Goal: Communication & Community: Answer question/provide support

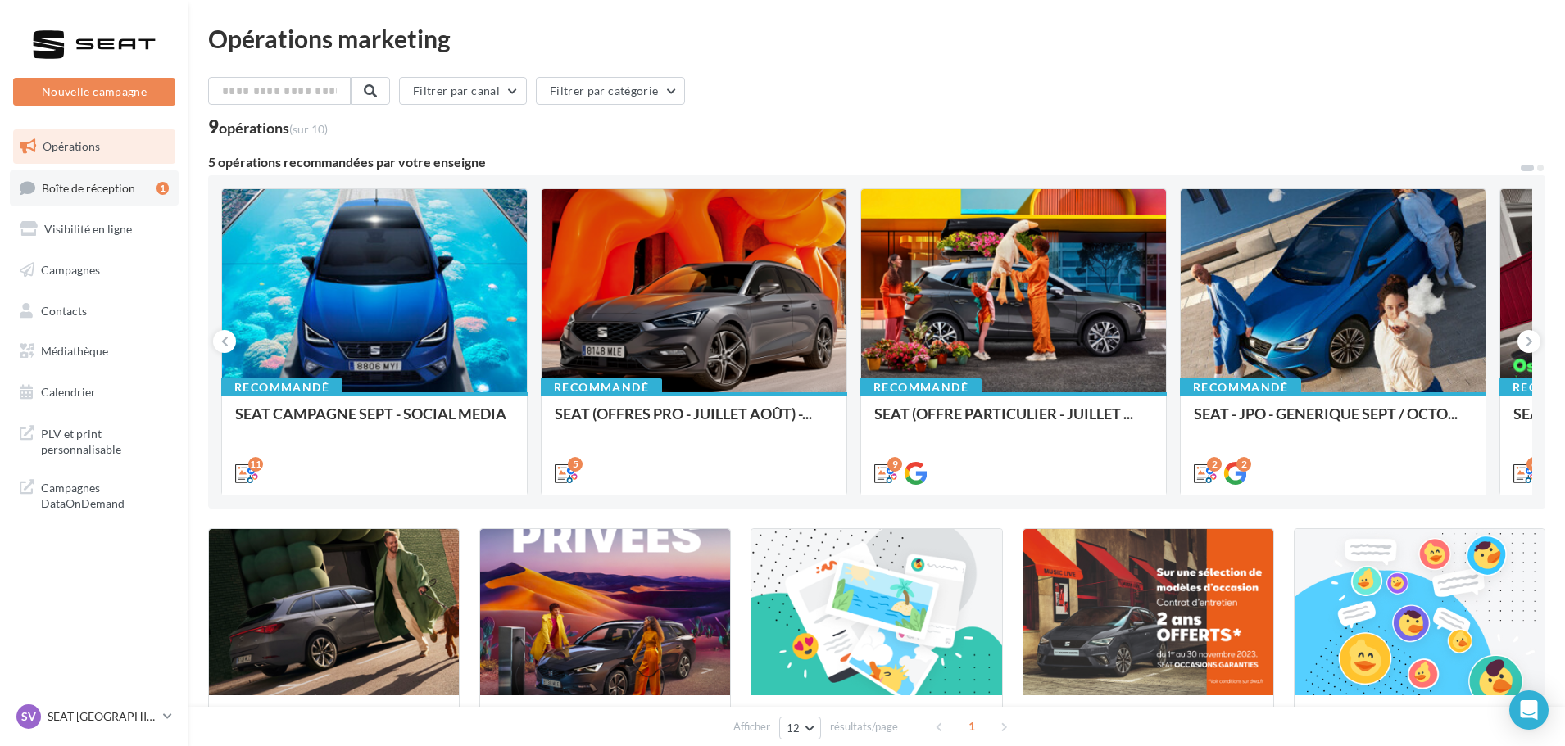
click at [103, 205] on link "Boîte de réception 1" at bounding box center [94, 187] width 169 height 35
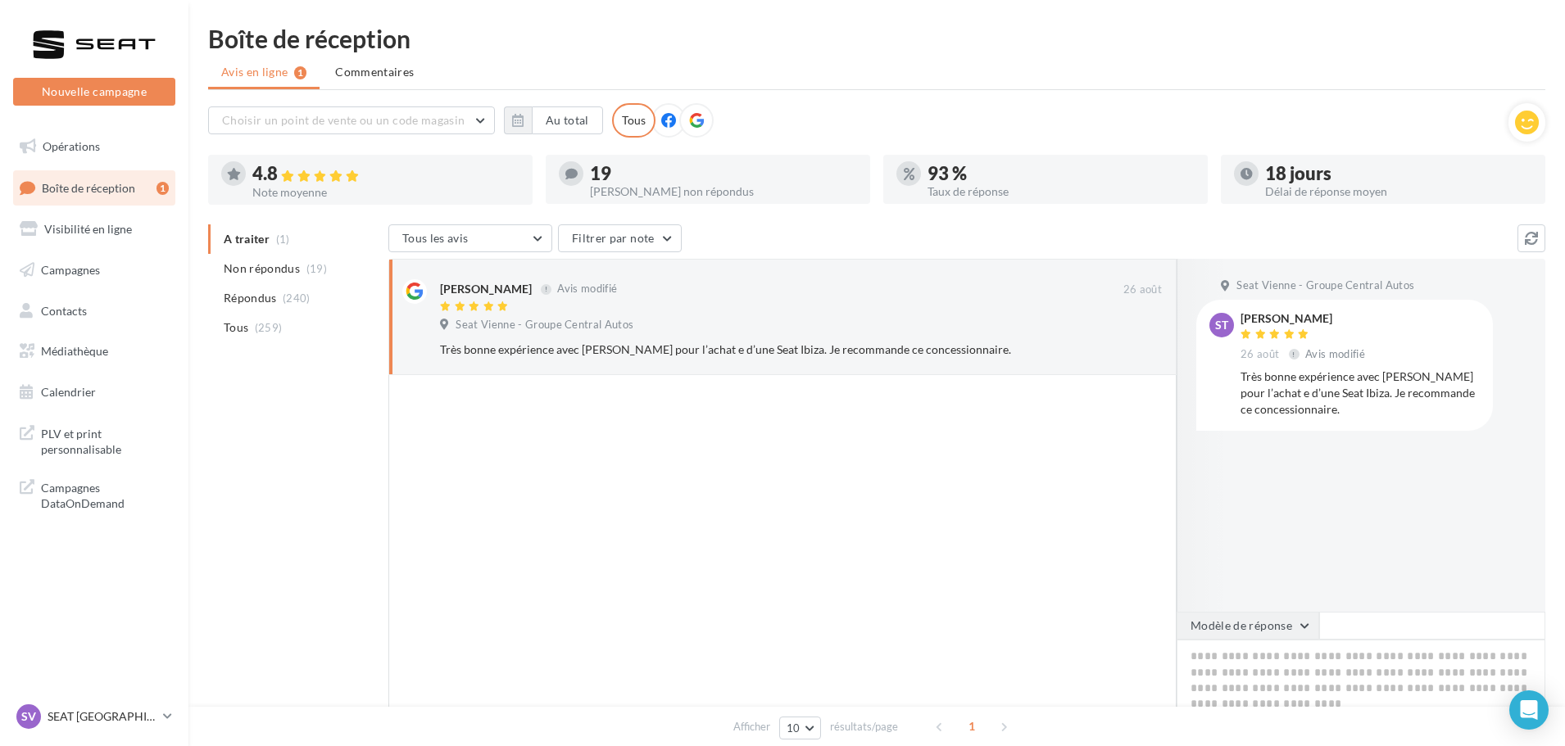
click at [1293, 636] on button "Modèle de réponse" at bounding box center [1247, 626] width 143 height 28
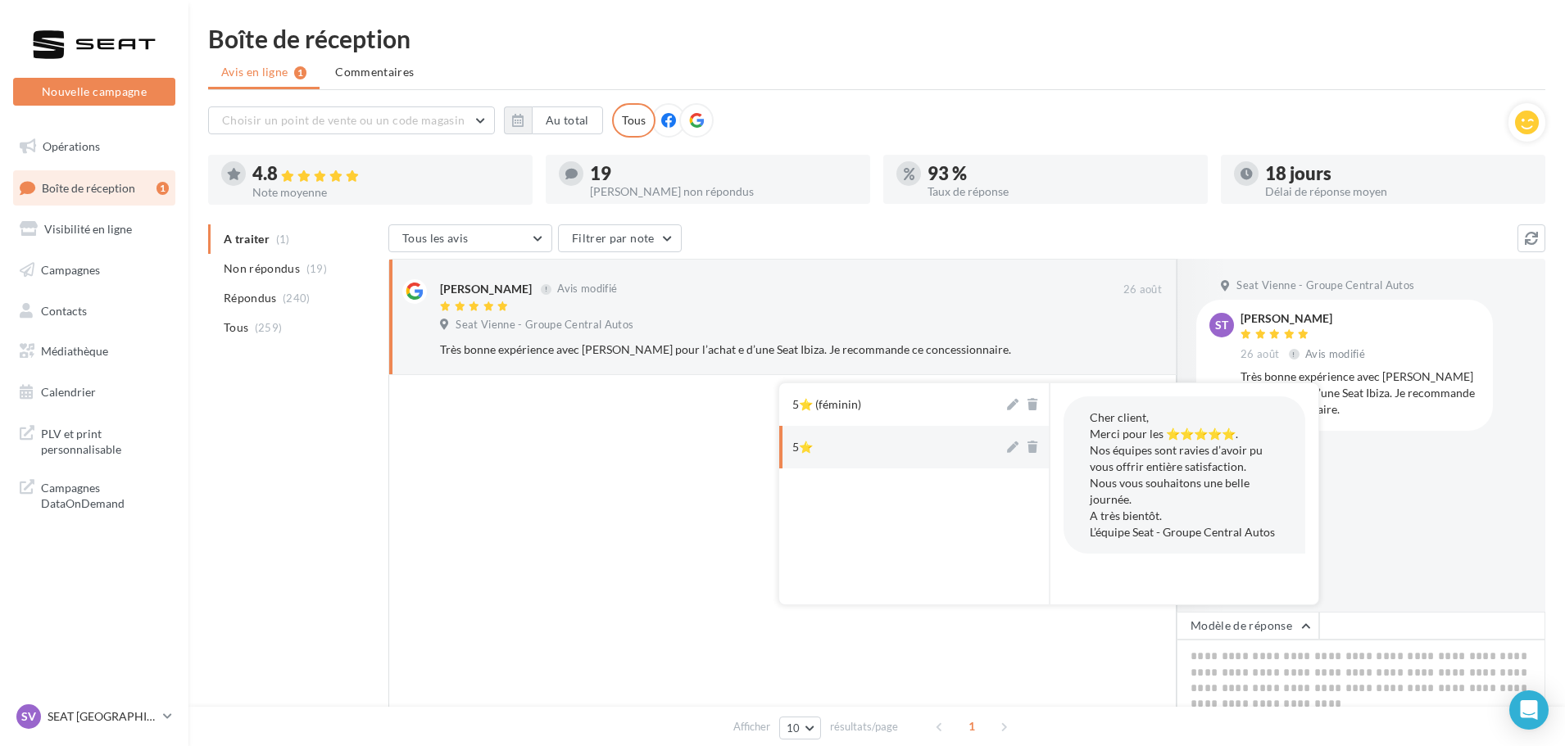
click at [908, 444] on button "5⭐" at bounding box center [891, 447] width 224 height 43
type textarea "**********"
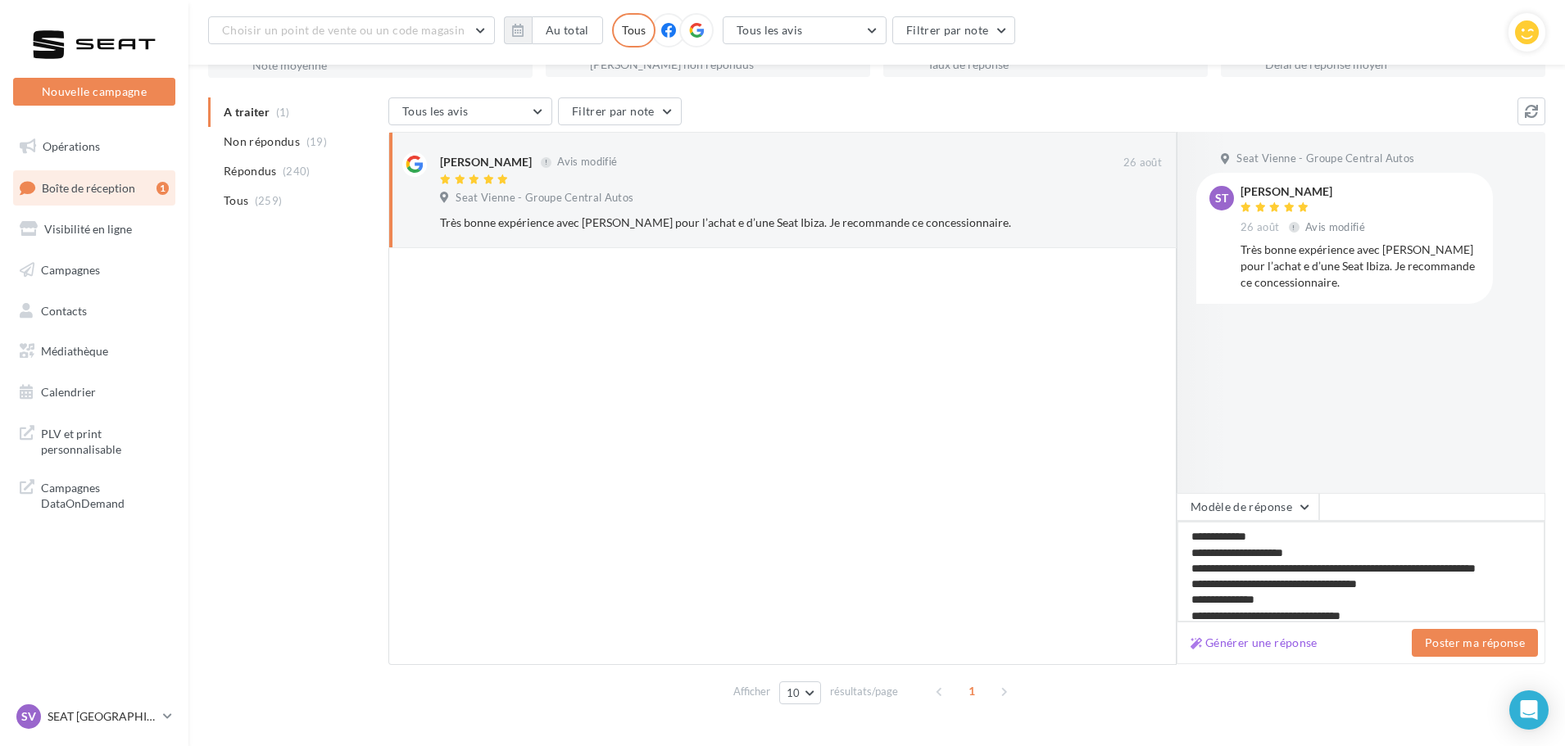
scroll to position [154, 0]
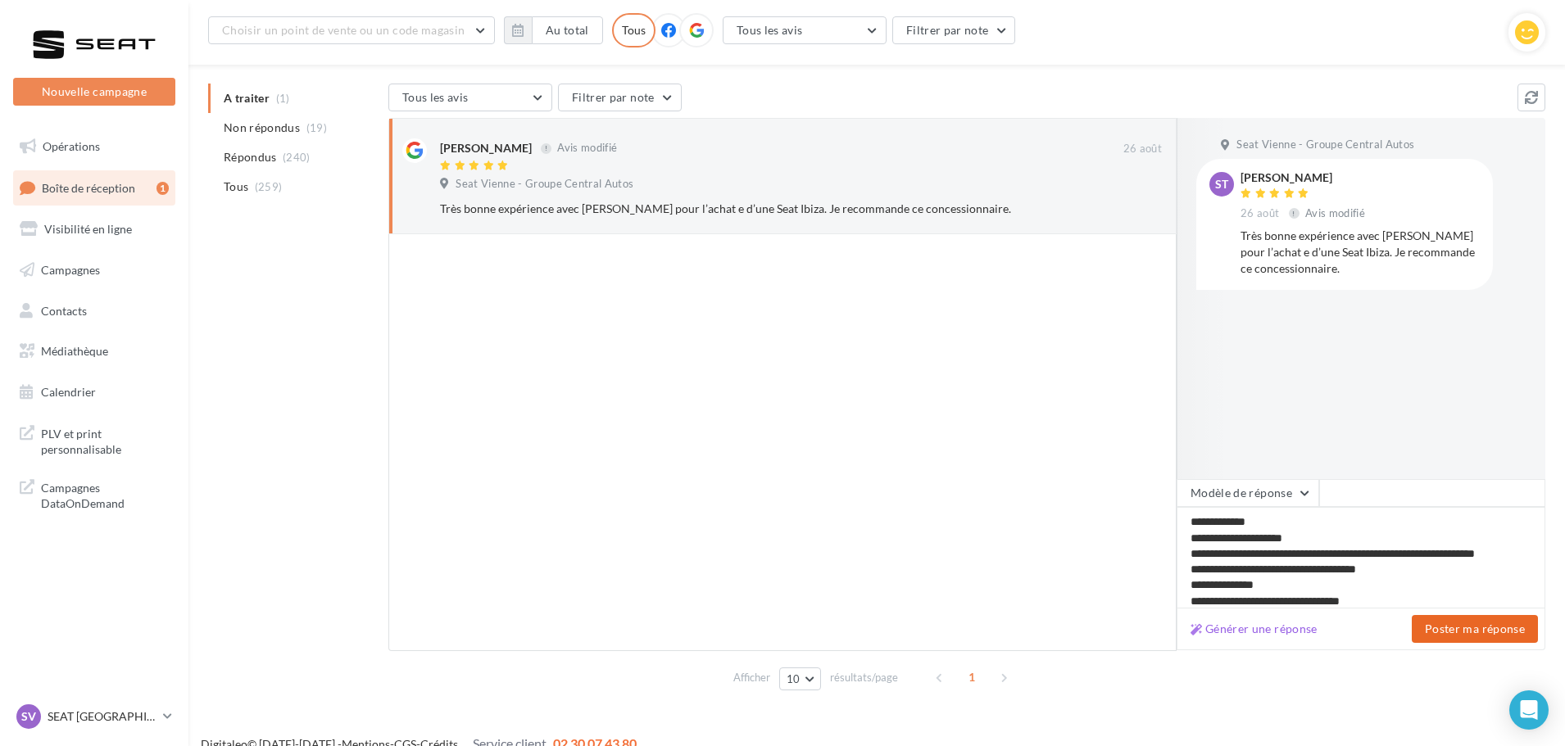
click at [1449, 623] on button "Poster ma réponse" at bounding box center [1474, 629] width 126 height 28
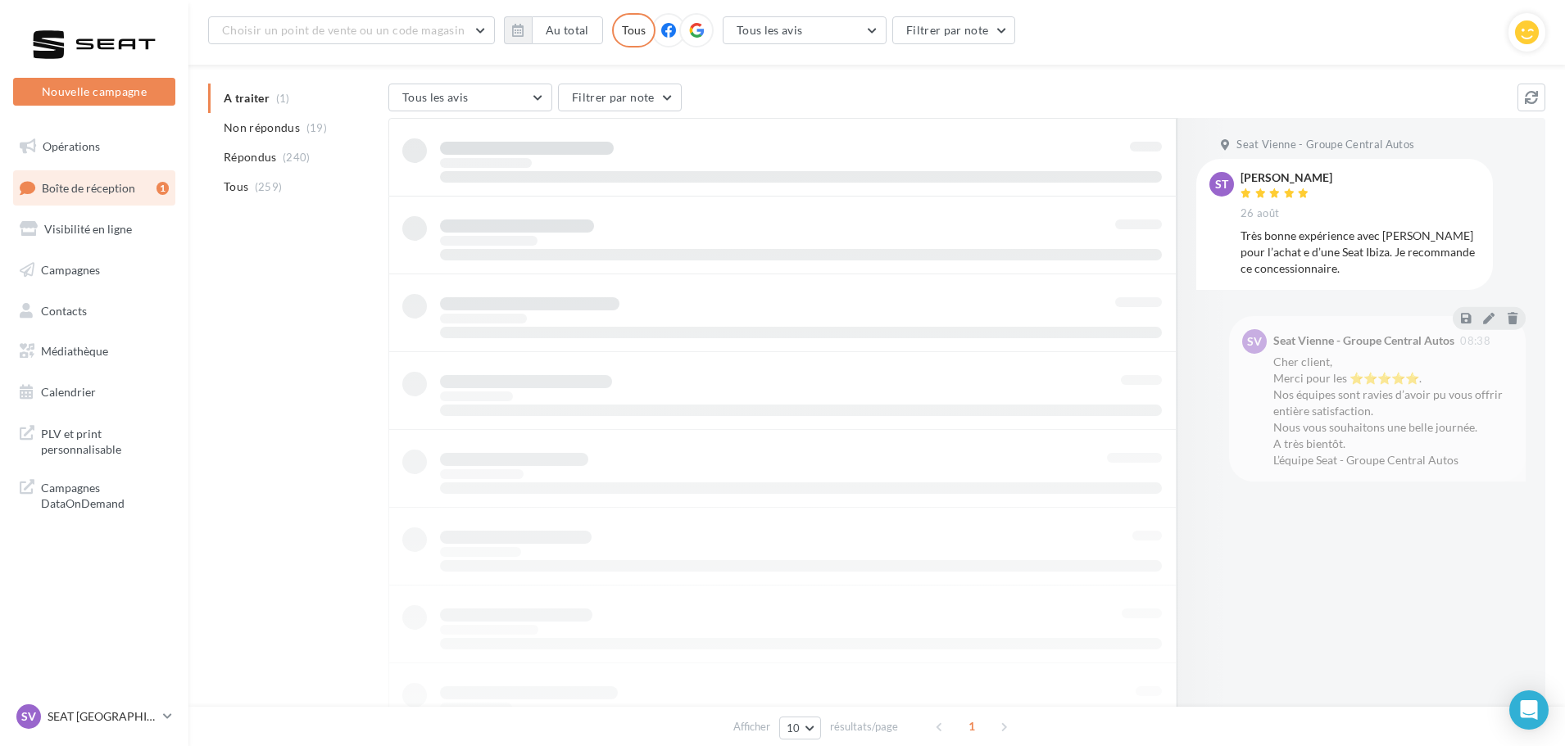
scroll to position [26, 0]
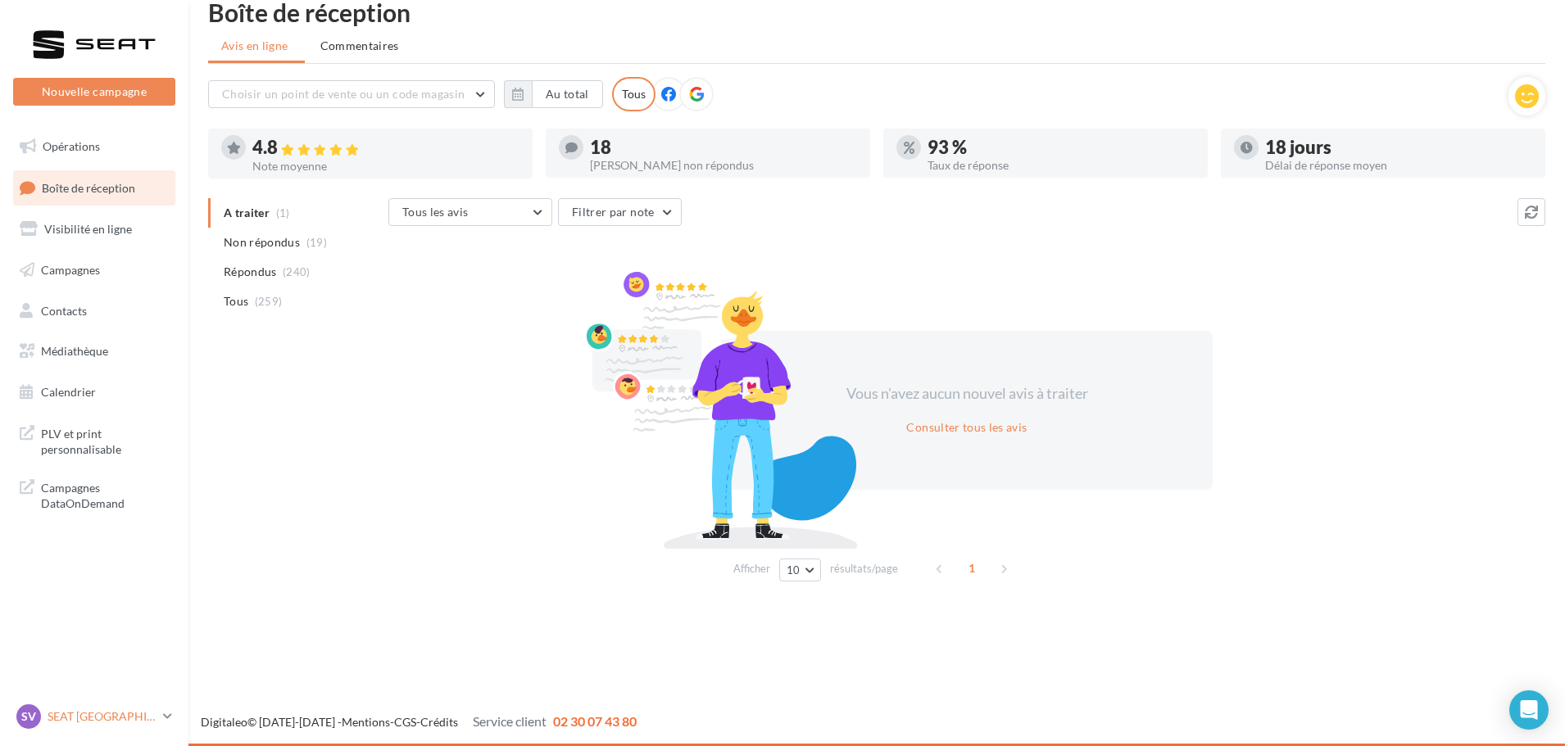
click at [47, 705] on div "SV SEAT [GEOGRAPHIC_DATA] SEAT-[GEOGRAPHIC_DATA]" at bounding box center [86, 716] width 140 height 25
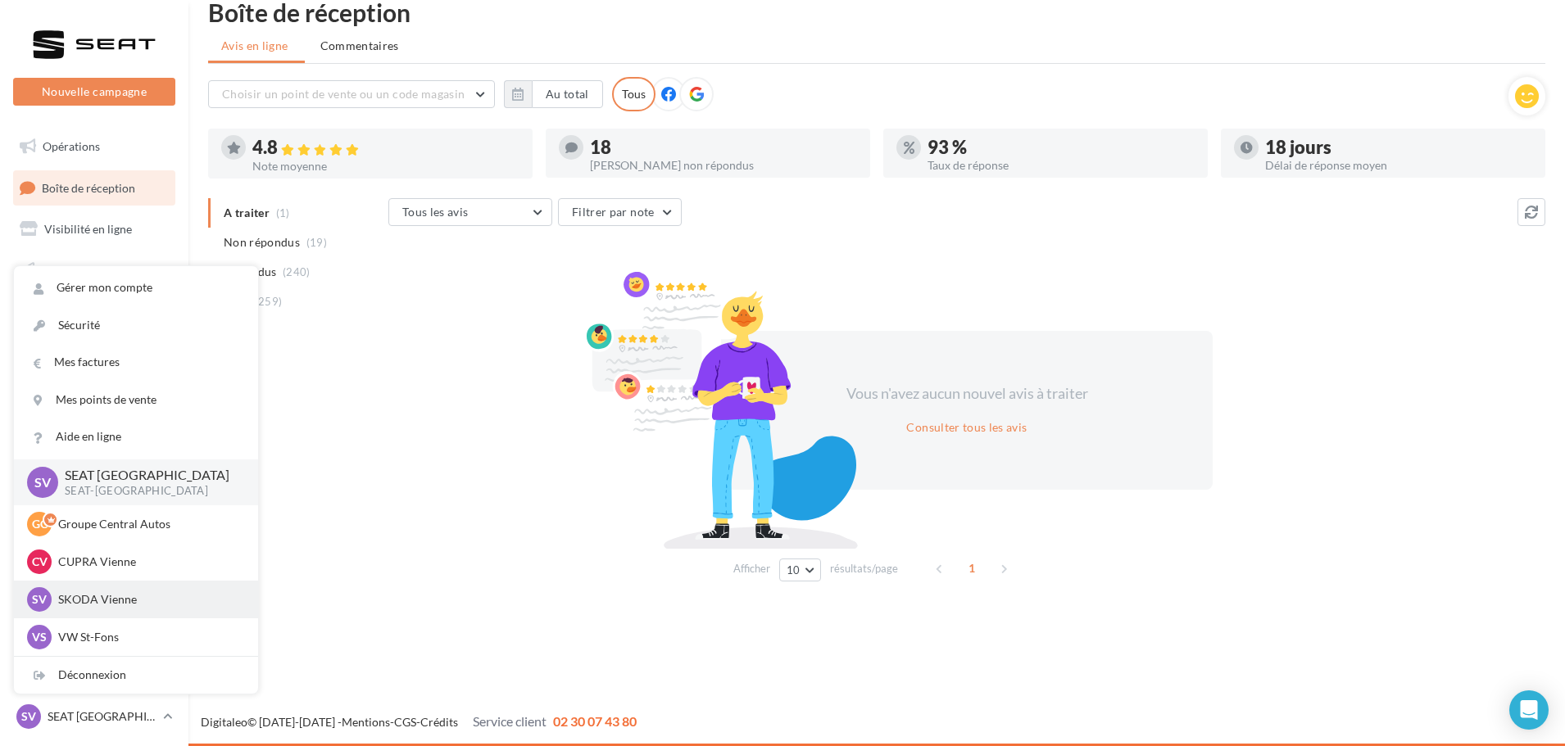
scroll to position [82, 0]
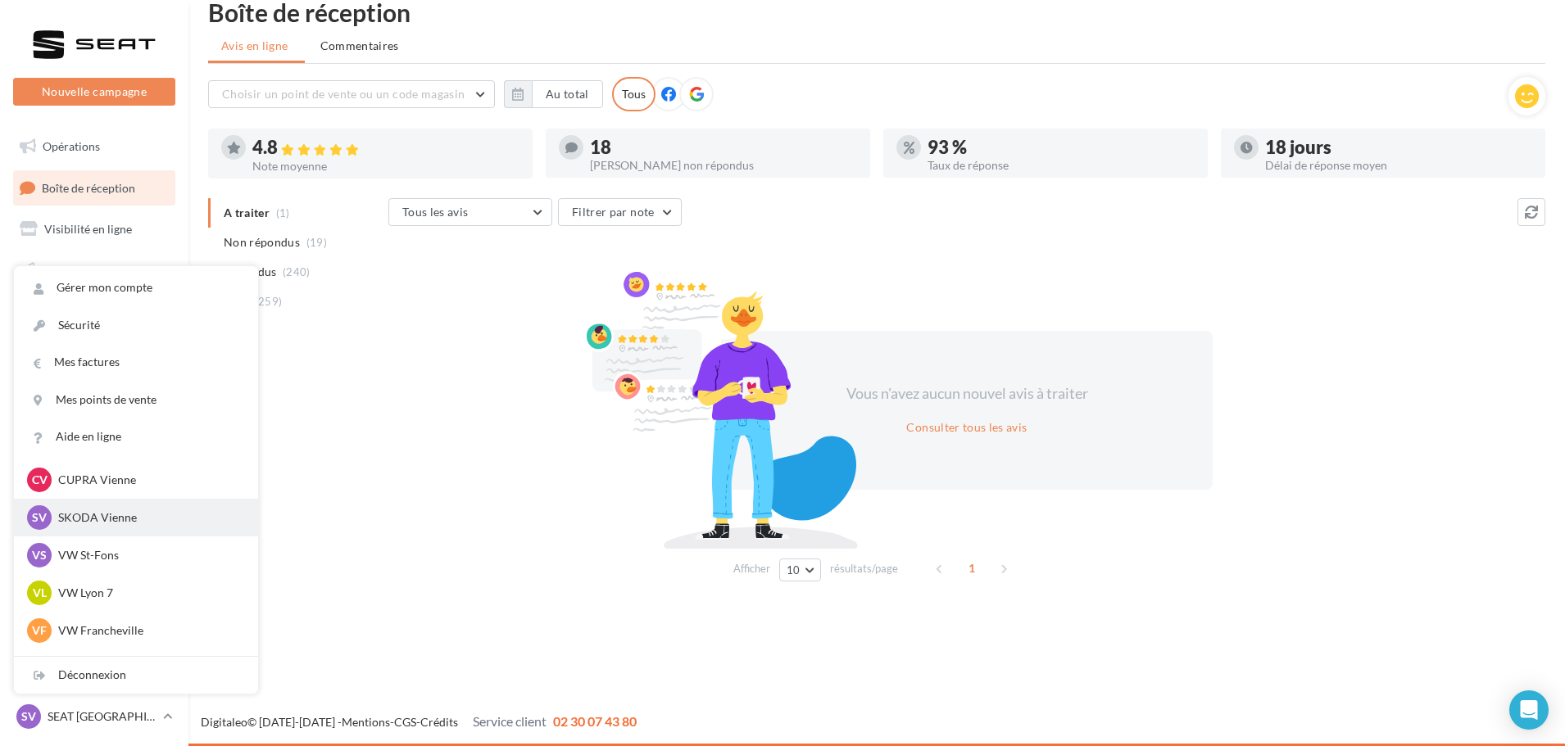
click at [106, 519] on p "SKODA Vienne" at bounding box center [148, 518] width 180 height 16
